Goal: Find specific page/section: Find specific page/section

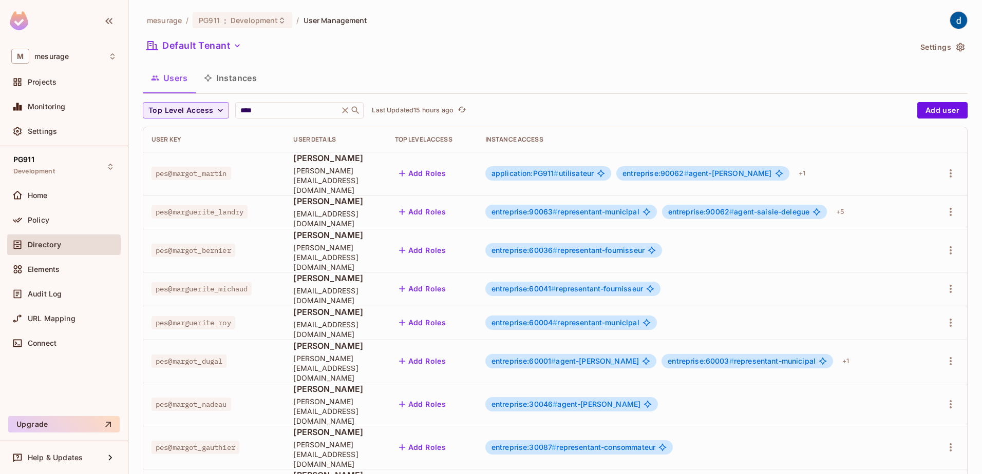
scroll to position [141, 0]
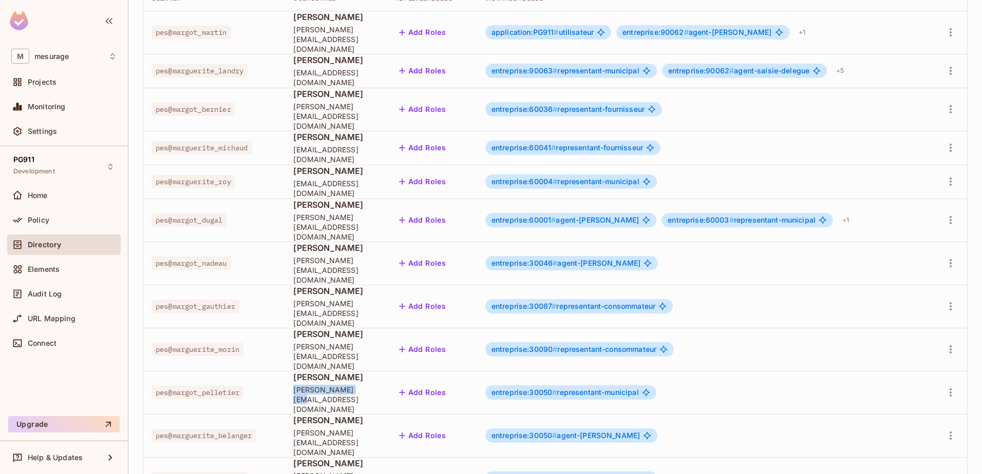
drag, startPoint x: 288, startPoint y: 340, endPoint x: 343, endPoint y: 340, distance: 54.9
click at [343, 385] on span "[PERSON_NAME][EMAIL_ADDRESS][DOMAIN_NAME]" at bounding box center [335, 399] width 85 height 29
drag, startPoint x: 343, startPoint y: 340, endPoint x: 329, endPoint y: 340, distance: 14.9
copy span "[PERSON_NAME]"
click at [944, 387] on icon "button" at bounding box center [950, 393] width 12 height 12
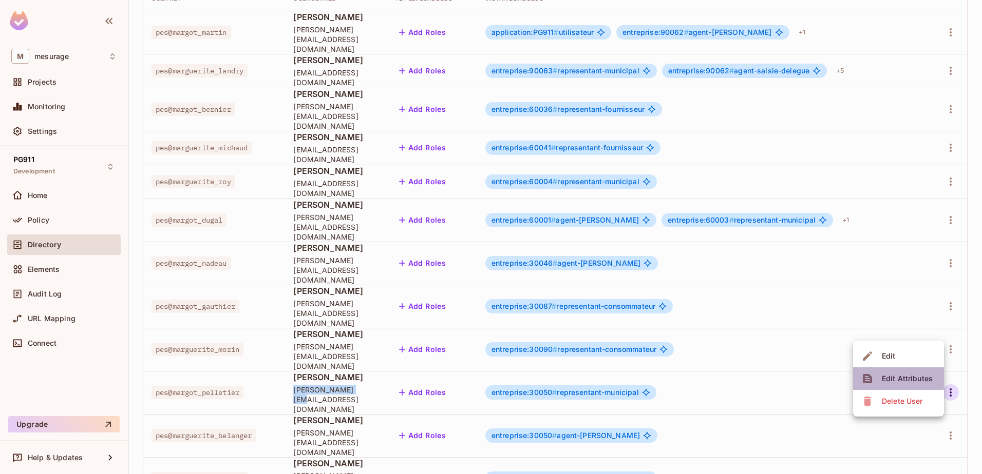
click at [897, 375] on div "Edit Attributes" at bounding box center [906, 379] width 51 height 10
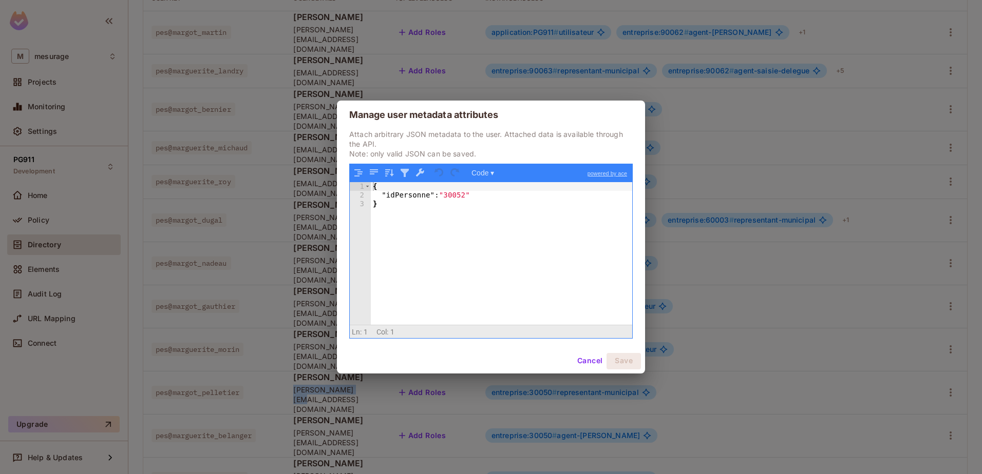
click at [580, 357] on button "Cancel" at bounding box center [589, 361] width 33 height 16
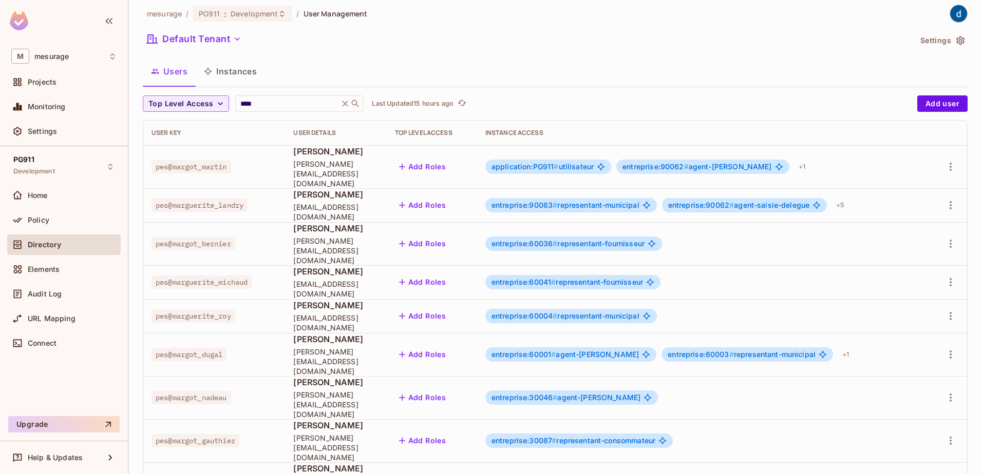
scroll to position [0, 0]
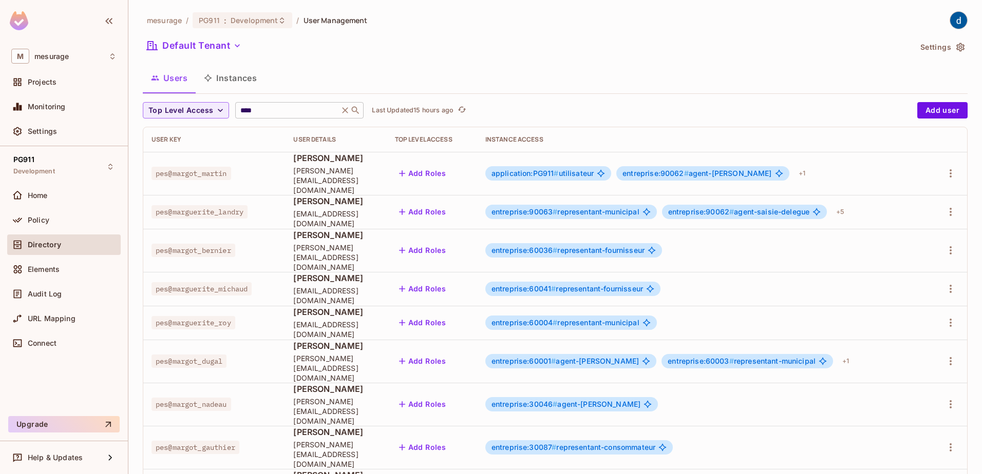
click at [344, 112] on icon at bounding box center [345, 110] width 10 height 10
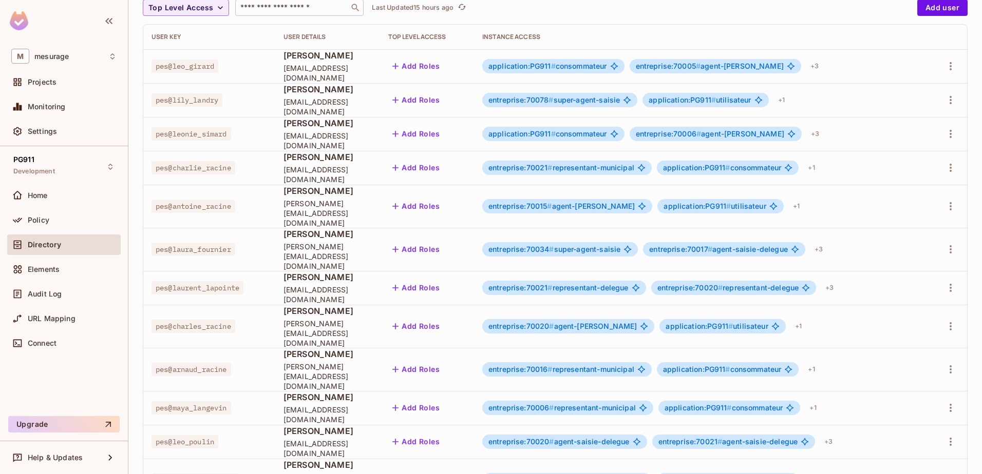
scroll to position [243, 0]
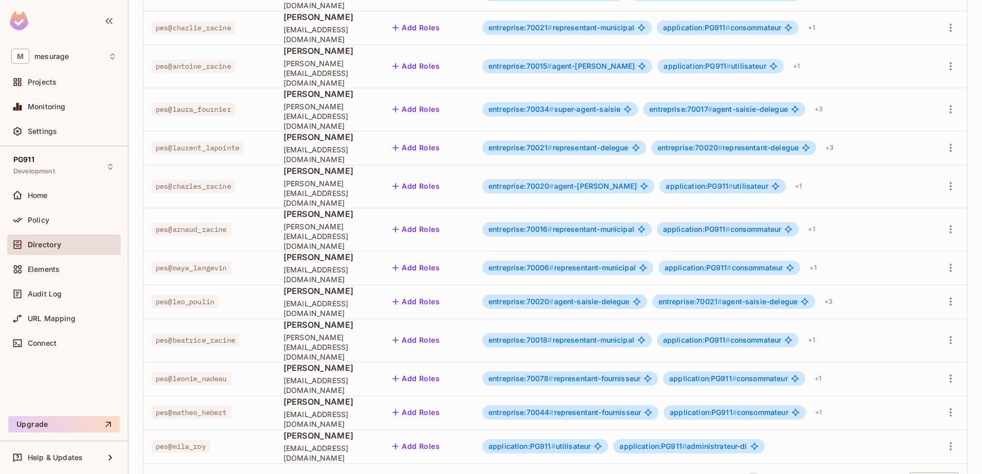
click at [907, 433] on body "M mesurage Projects Monitoring Settings PG911 Development Home Policy Directory…" at bounding box center [491, 237] width 982 height 474
click at [913, 450] on li "100 / page" at bounding box center [924, 451] width 51 height 22
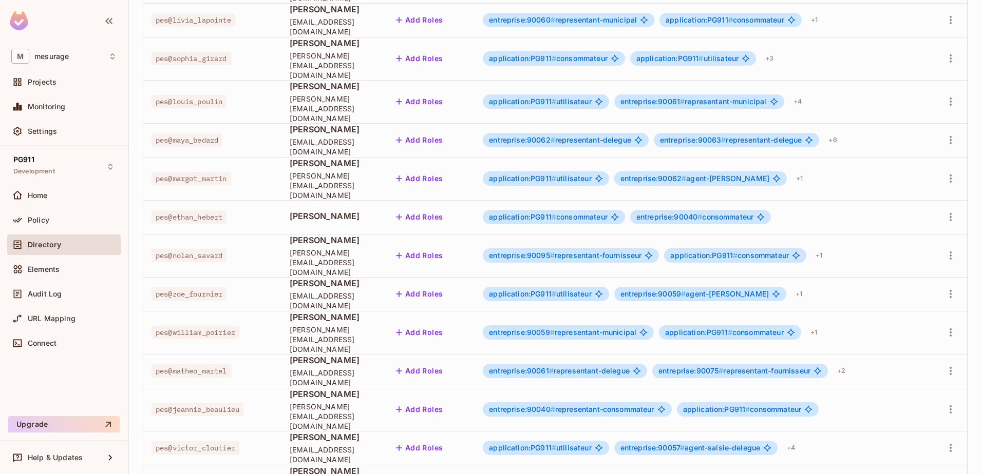
scroll to position [3123, 0]
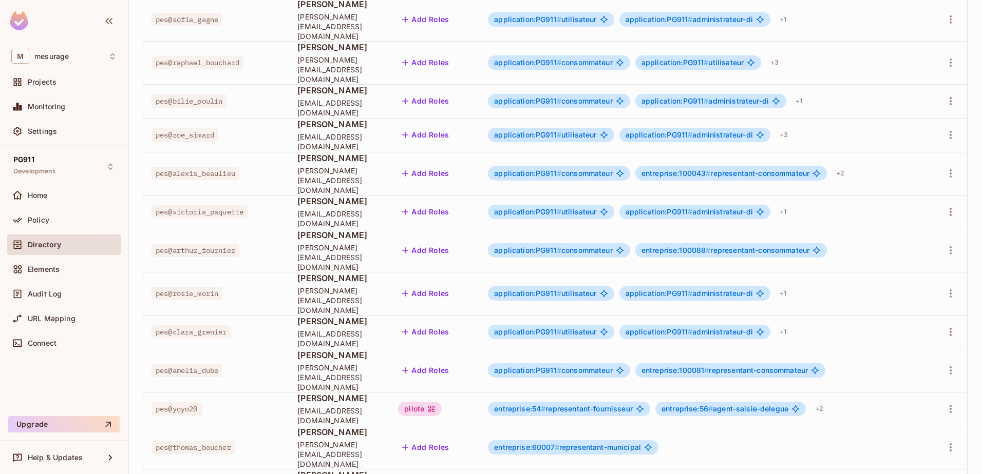
scroll to position [873, 0]
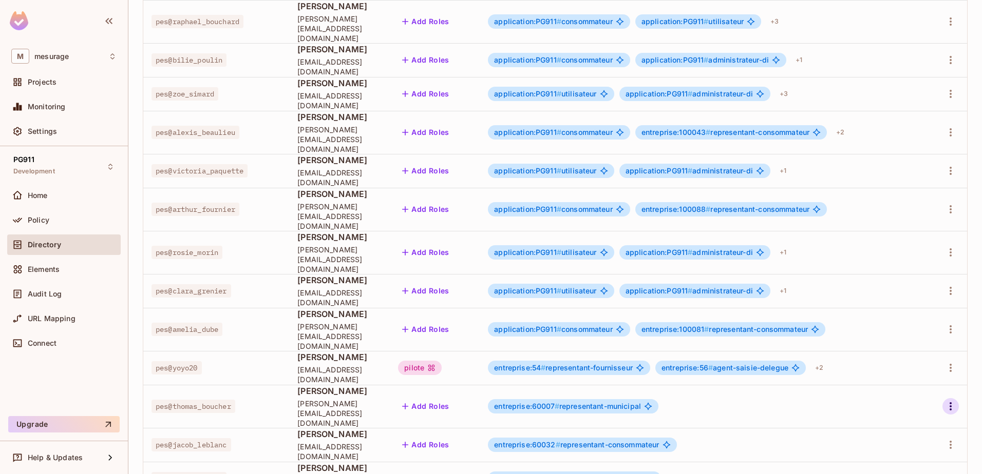
click at [949, 402] on icon "button" at bounding box center [950, 406] width 2 height 8
click at [909, 294] on div "Edit Attributes" at bounding box center [906, 291] width 51 height 10
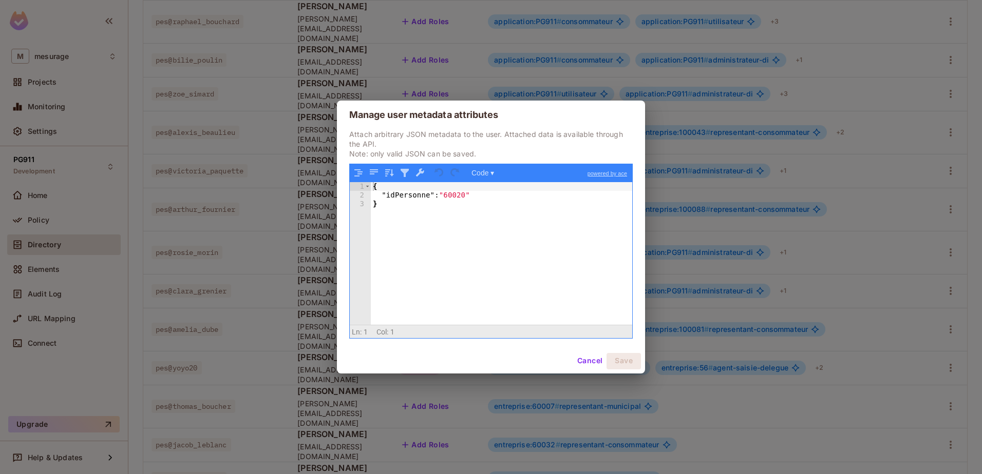
click at [592, 362] on button "Cancel" at bounding box center [589, 361] width 33 height 16
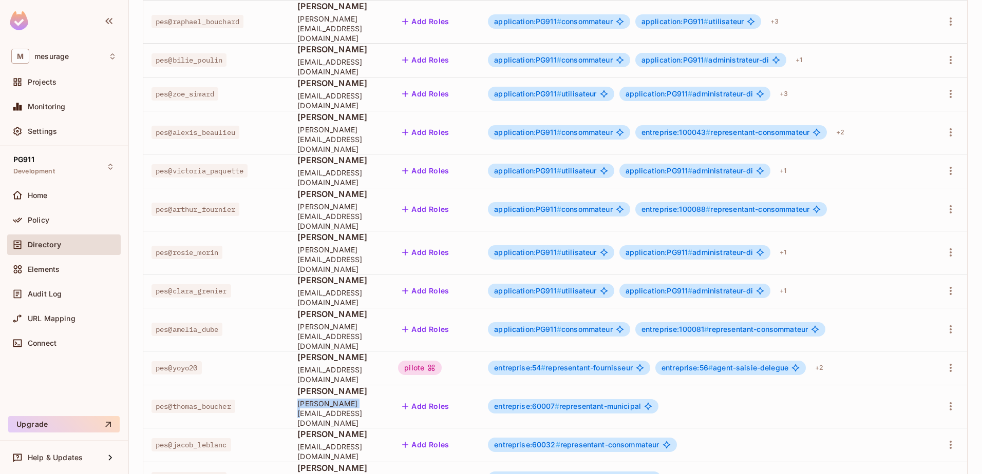
drag, startPoint x: 283, startPoint y: 252, endPoint x: 339, endPoint y: 251, distance: 56.0
click at [339, 399] on span "[PERSON_NAME][EMAIL_ADDRESS][DOMAIN_NAME]" at bounding box center [339, 413] width 84 height 29
drag, startPoint x: 339, startPoint y: 251, endPoint x: 332, endPoint y: 252, distance: 7.7
copy span "thomas_boucher"
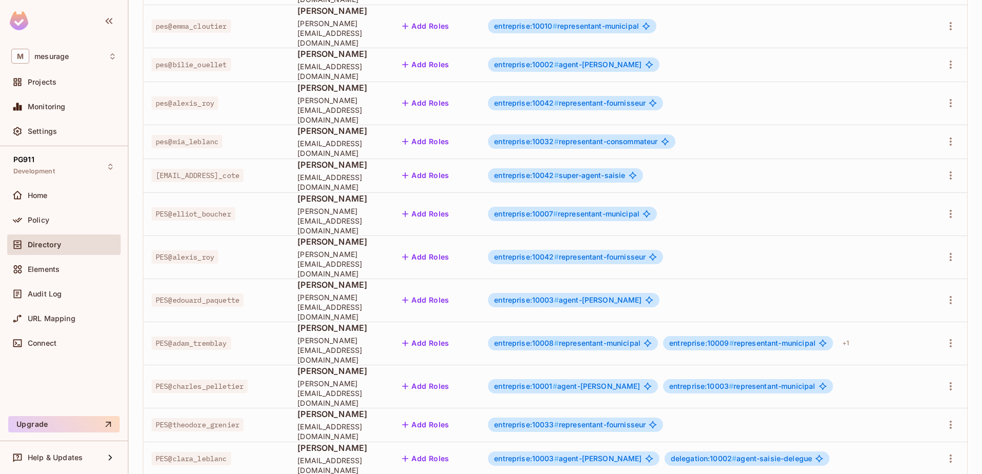
scroll to position [3123, 0]
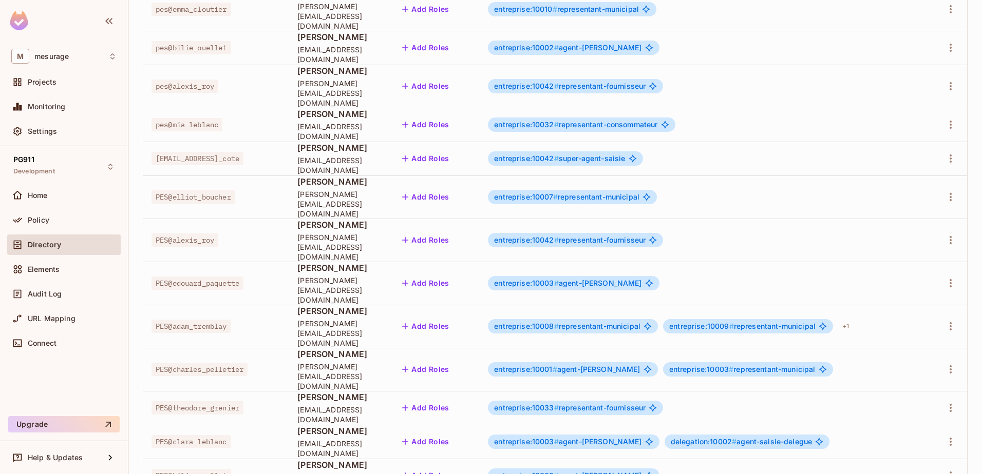
click at [135, 186] on div "mesurage / PG911 : Development / User Management Default Tenant Settings Users …" at bounding box center [554, 237] width 853 height 474
